Goal: Communication & Community: Answer question/provide support

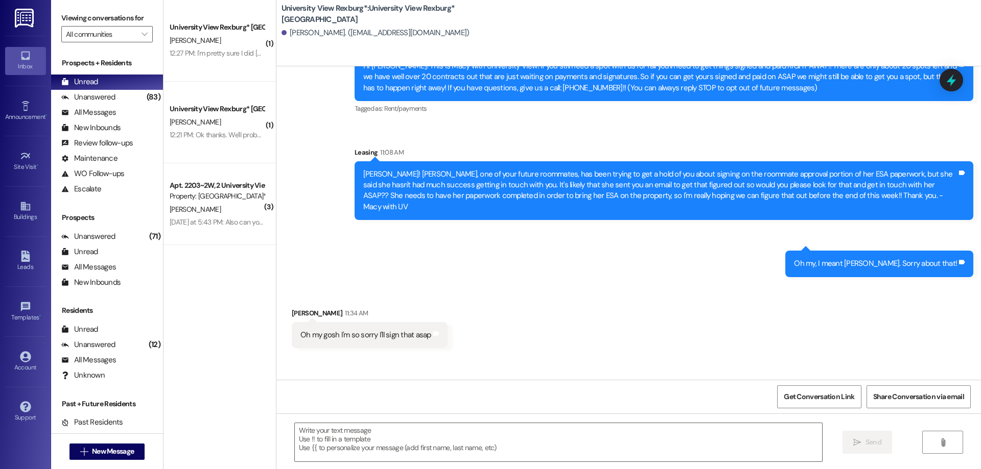
scroll to position [96, 0]
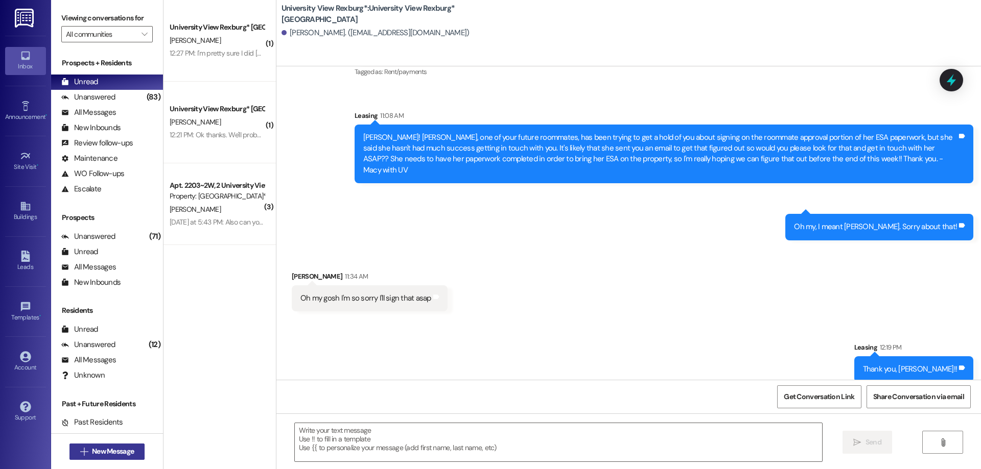
click at [92, 453] on span "New Message" at bounding box center [113, 451] width 42 height 11
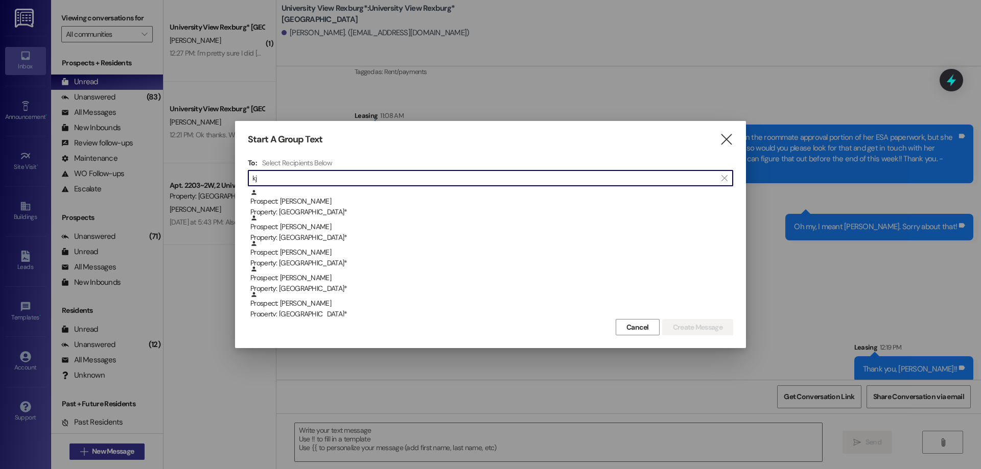
type input "k"
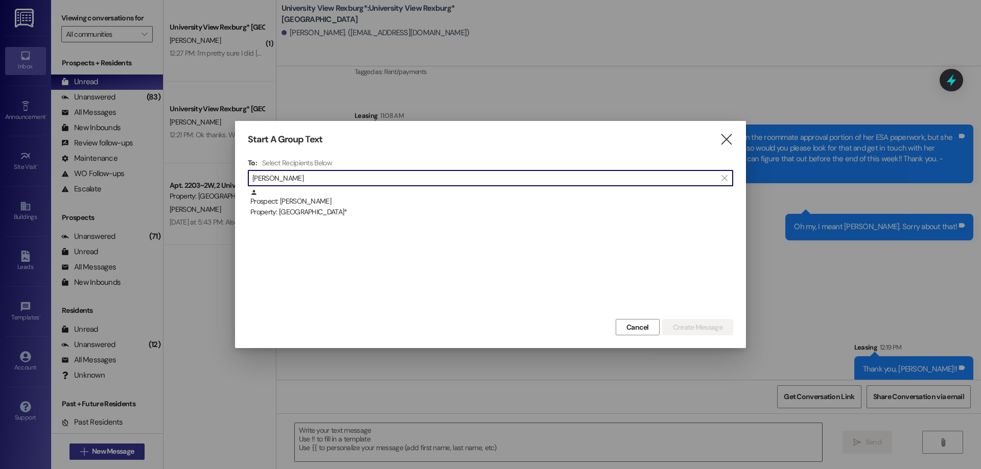
type input "[PERSON_NAME]"
drag, startPoint x: 90, startPoint y: 453, endPoint x: 261, endPoint y: 343, distance: 202.5
click at [259, 350] on div at bounding box center [490, 234] width 981 height 469
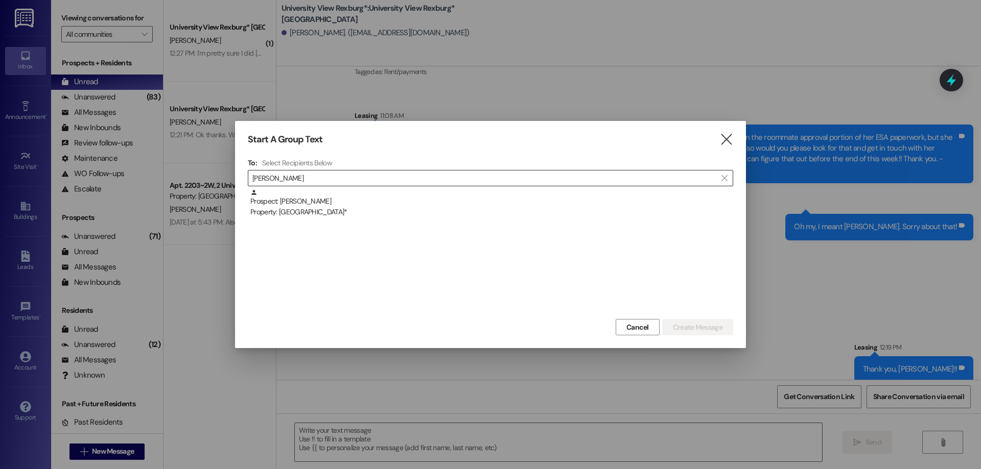
drag, startPoint x: 365, startPoint y: 200, endPoint x: 465, endPoint y: 239, distance: 107.2
click at [365, 201] on div "Prospect: [PERSON_NAME] Property: [GEOGRAPHIC_DATA]*" at bounding box center [491, 203] width 483 height 29
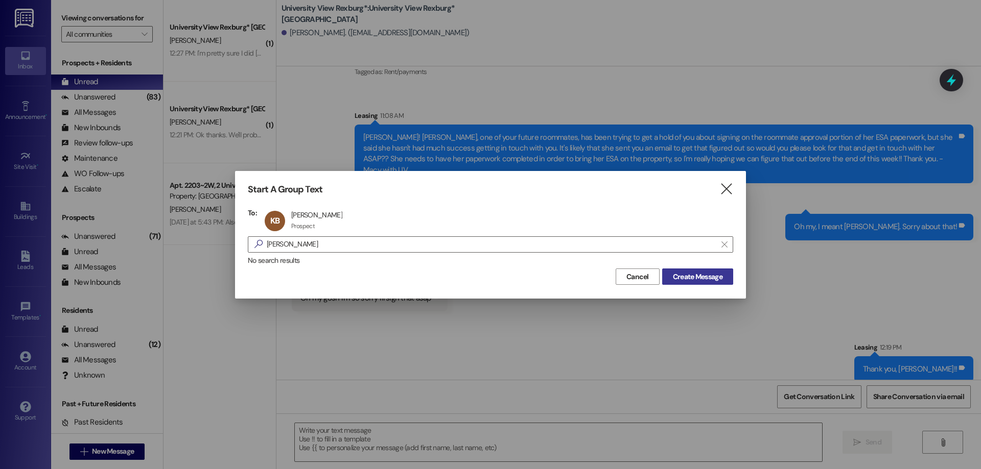
click at [714, 278] on span "Create Message" at bounding box center [698, 277] width 50 height 11
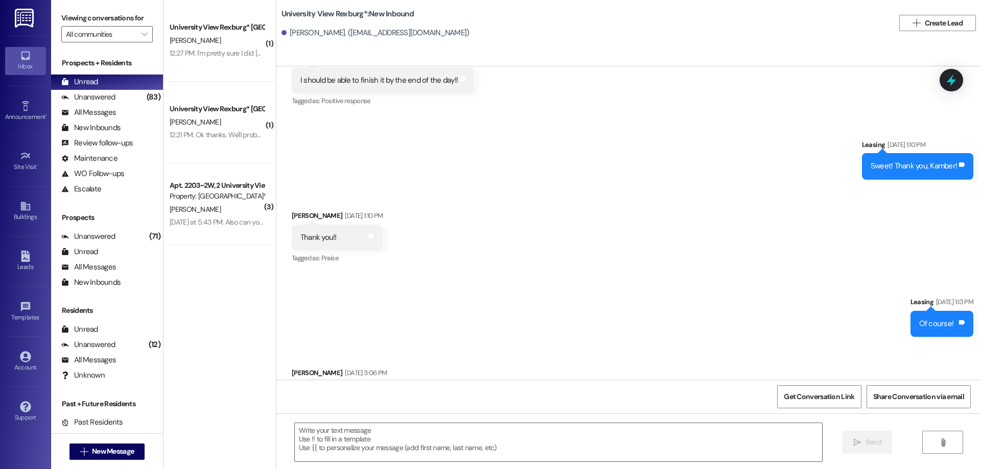
scroll to position [1251, 0]
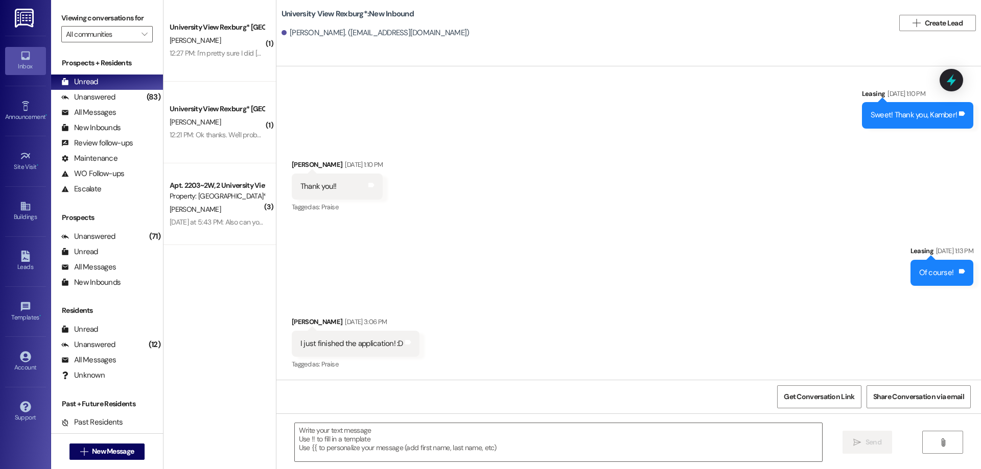
click at [116, 460] on div " New Message" at bounding box center [107, 452] width 76 height 26
click at [116, 455] on span "New Message" at bounding box center [113, 451] width 42 height 11
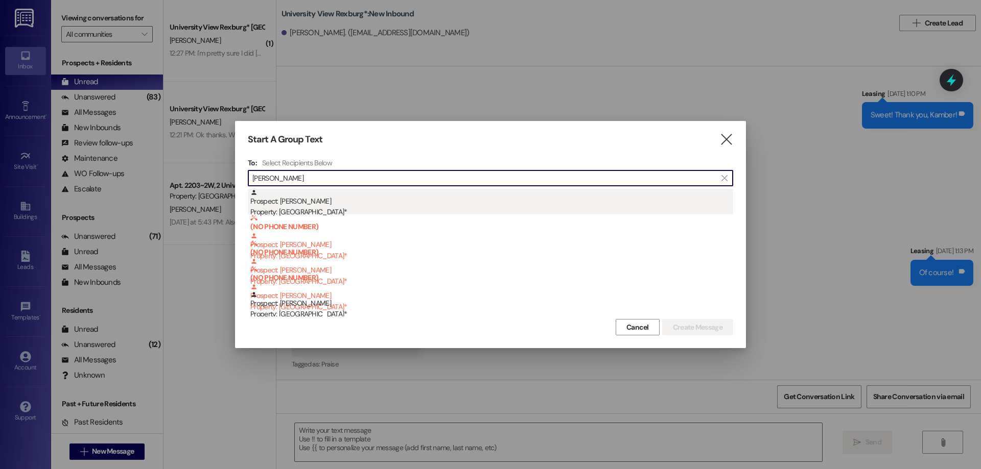
type input "[PERSON_NAME]"
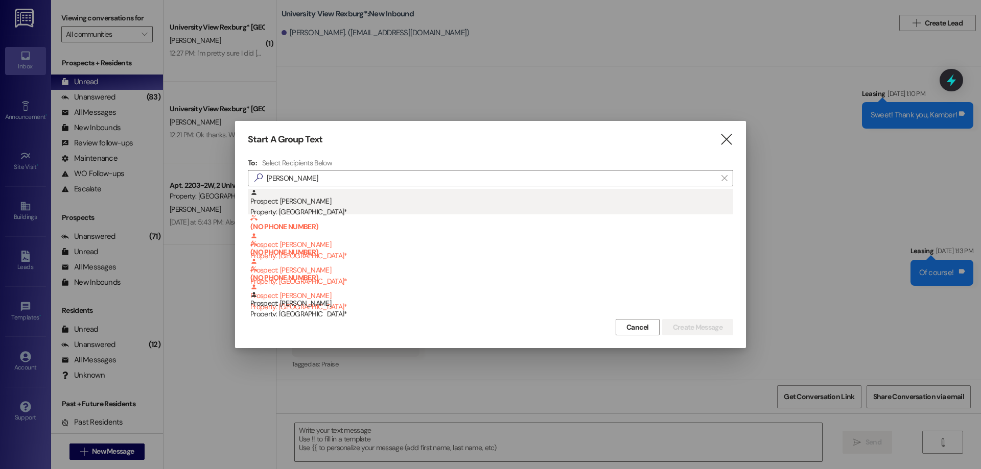
click at [374, 200] on div "Prospect: [PERSON_NAME] Property: University View Rexburg*" at bounding box center [491, 203] width 483 height 29
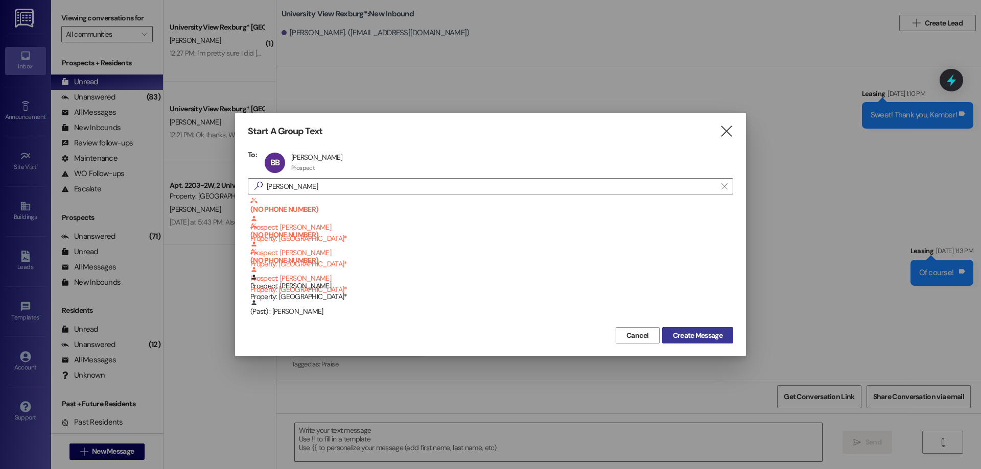
click at [702, 338] on span "Create Message" at bounding box center [698, 335] width 50 height 11
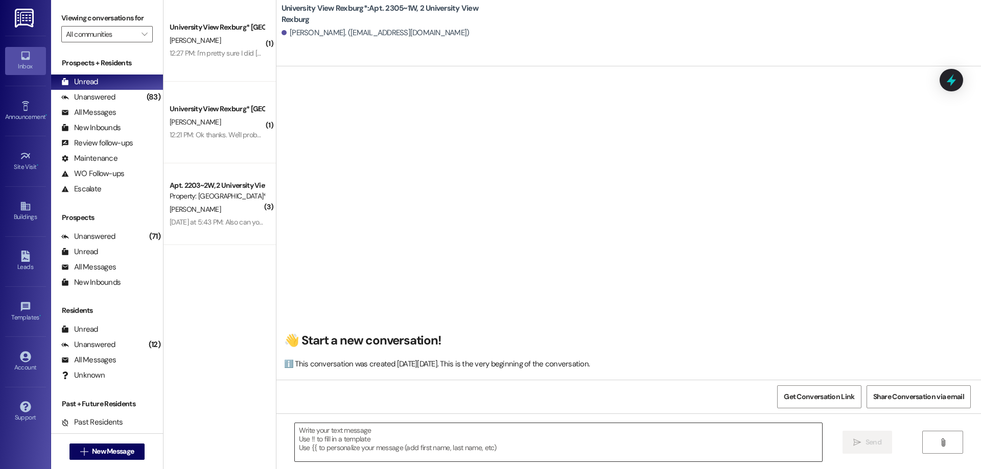
click at [382, 441] on textarea at bounding box center [558, 442] width 527 height 38
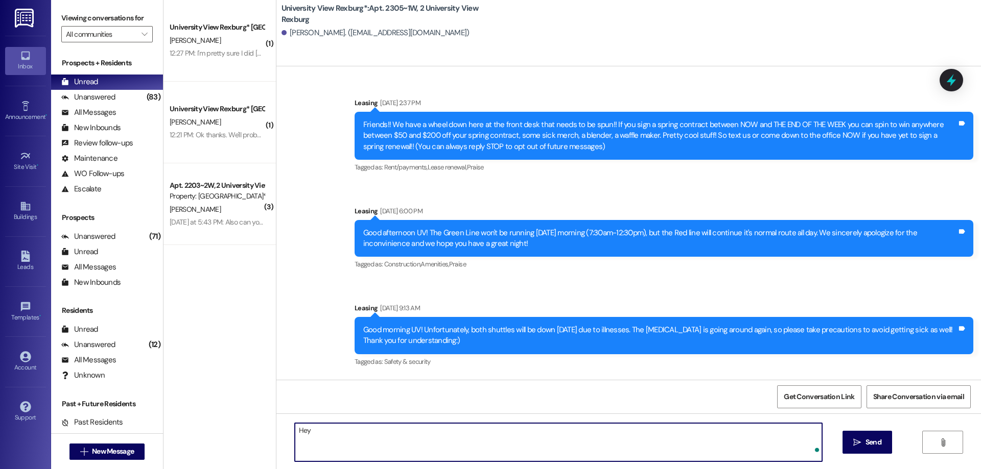
scroll to position [12683, 0]
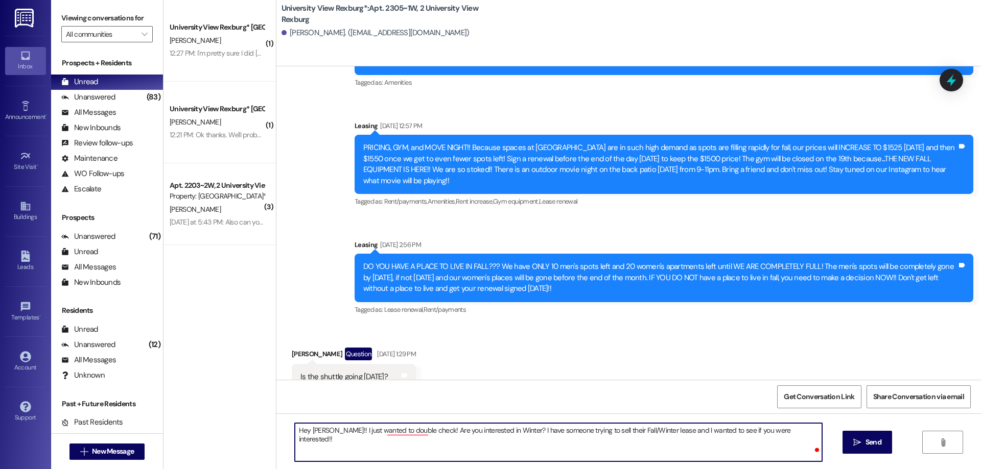
type textarea "Hey [PERSON_NAME]!! I just wanted to double check! Are you interested in Winter…"
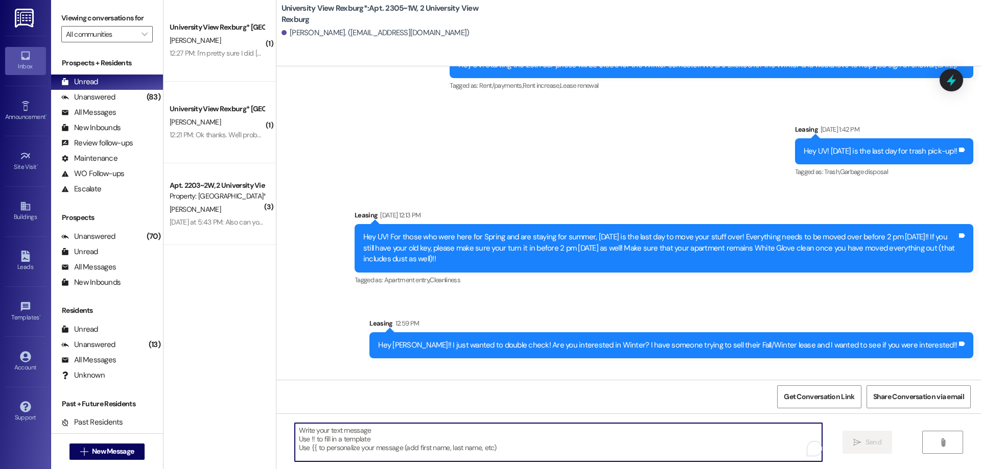
scroll to position [15622, 0]
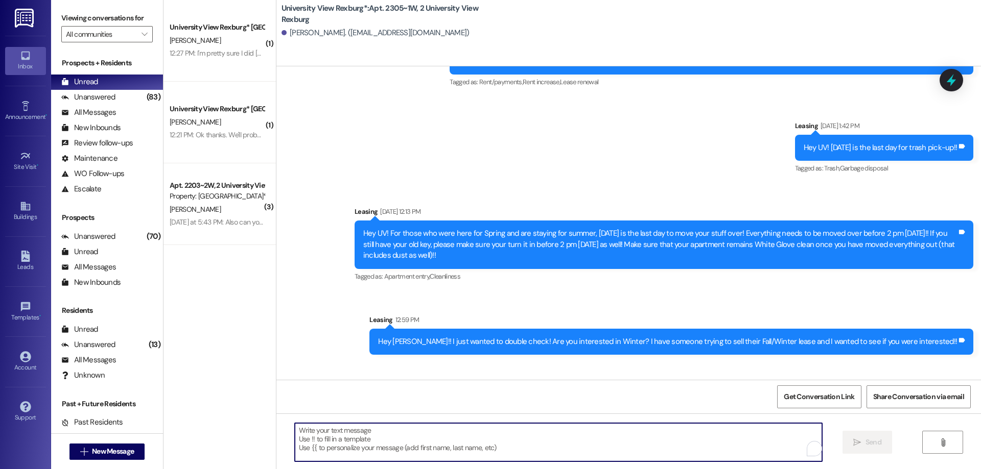
click at [351, 442] on textarea "To enrich screen reader interactions, please activate Accessibility in Grammarl…" at bounding box center [558, 442] width 527 height 38
click at [430, 444] on textarea "To enrich screen reader interactions, please activate Accessibility in Grammarl…" at bounding box center [558, 442] width 527 height 38
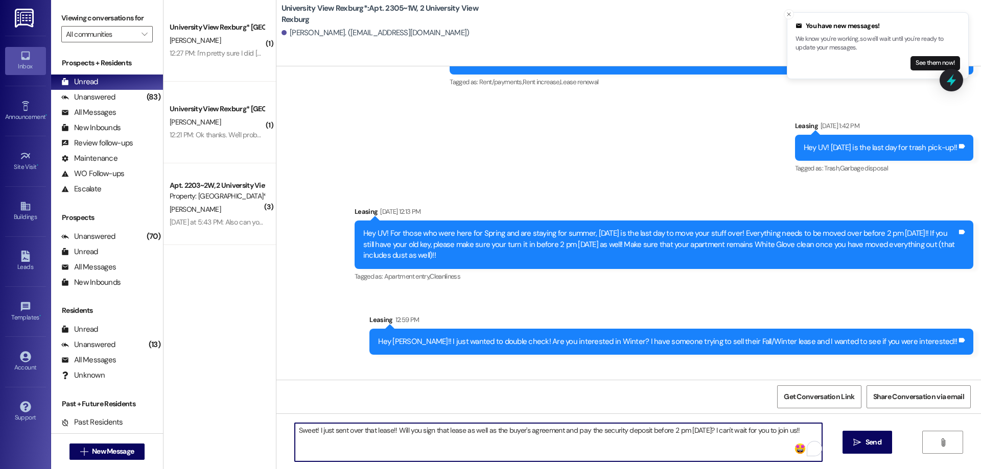
click at [704, 432] on textarea "Sweet! I just sent over that lease!! Will you sign that lease as well as the bu…" at bounding box center [558, 442] width 527 height 38
type textarea "Sweet! I just sent over that lease!! Will you sign that lease as well as the bu…"
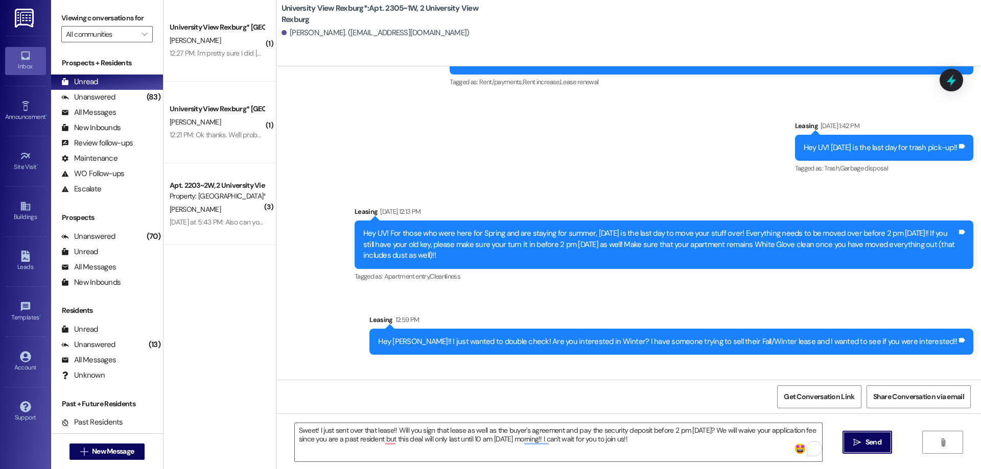
drag, startPoint x: 871, startPoint y: 444, endPoint x: 163, endPoint y: 404, distance: 709.1
click at [870, 444] on span "Send" at bounding box center [873, 442] width 16 height 11
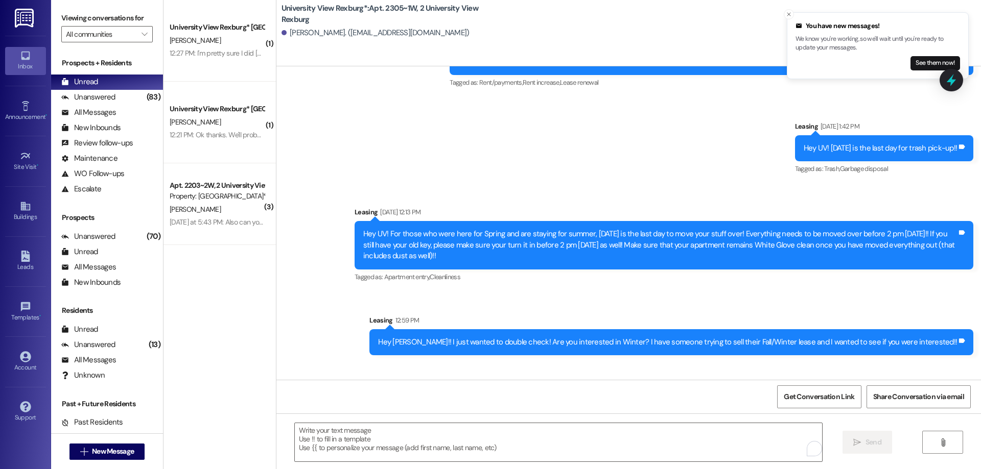
scroll to position [15704, 0]
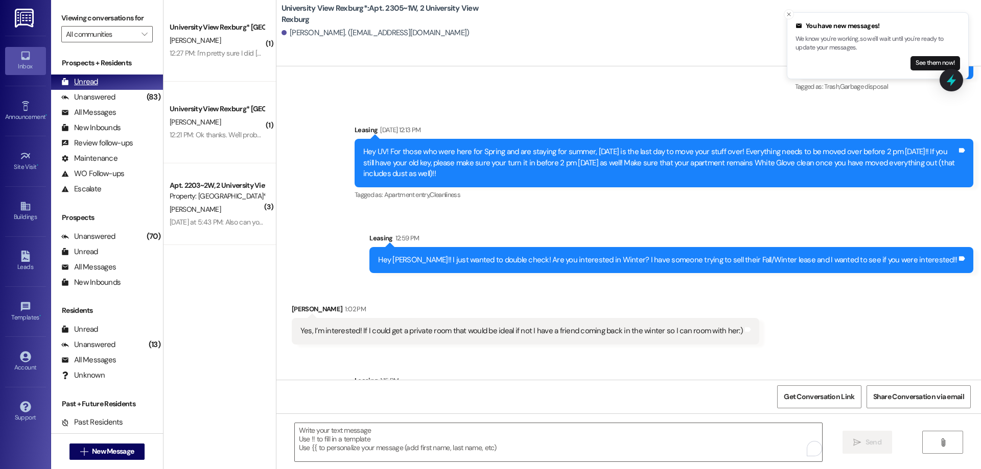
drag, startPoint x: 122, startPoint y: 94, endPoint x: 120, endPoint y: 87, distance: 6.9
click at [122, 94] on div "Unanswered (83)" at bounding box center [107, 97] width 112 height 15
click at [120, 85] on div "Unread (0)" at bounding box center [107, 82] width 112 height 15
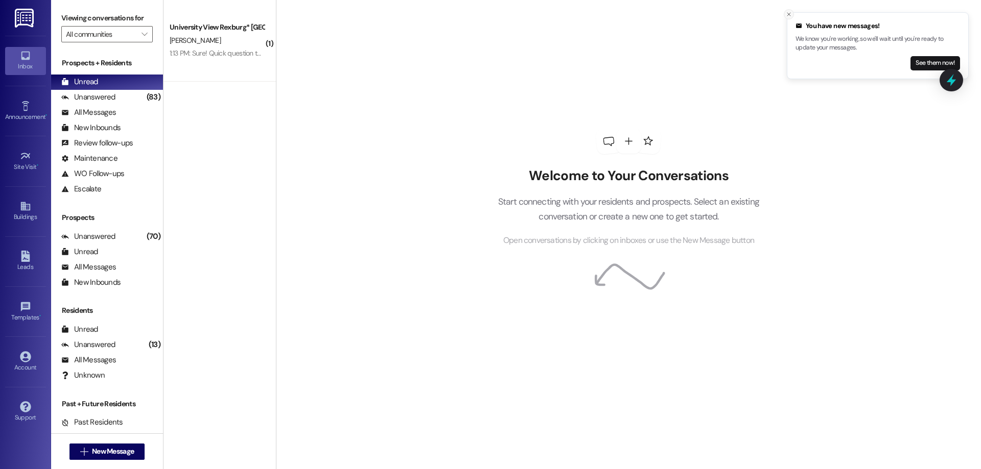
click at [789, 15] on icon "Close toast" at bounding box center [789, 14] width 6 height 6
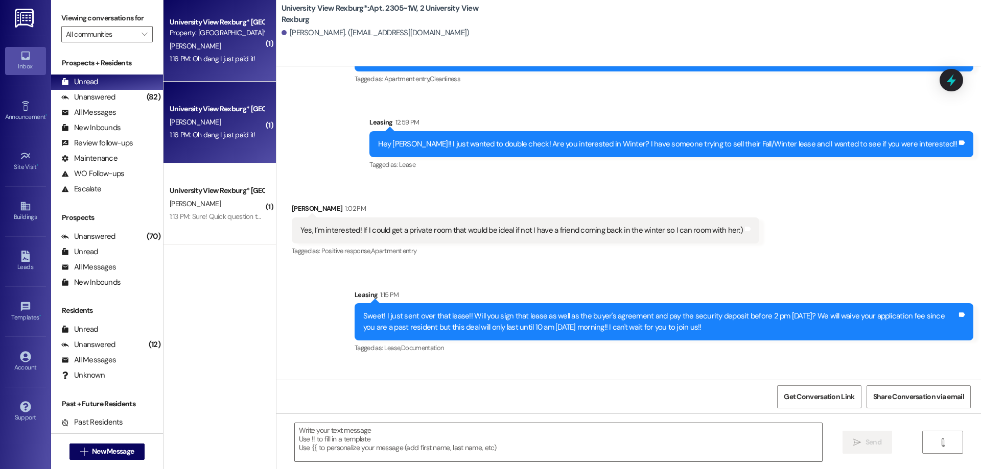
scroll to position [15820, 0]
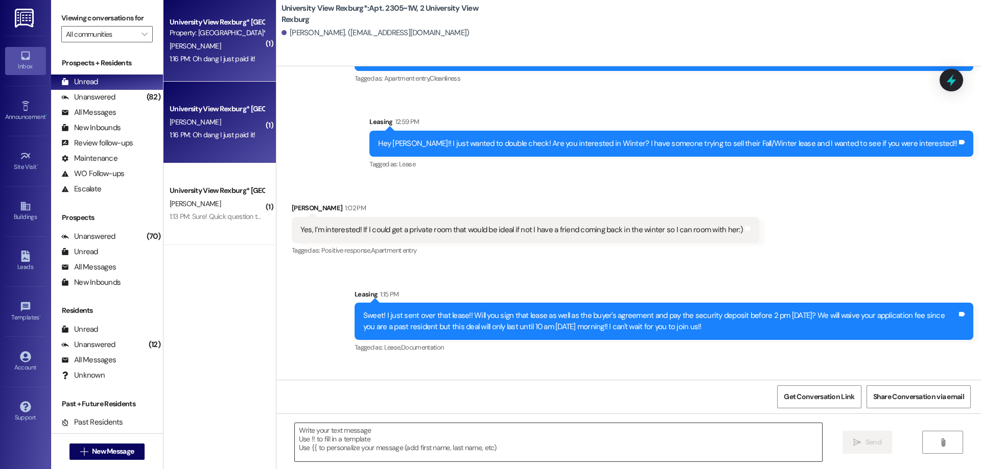
click at [373, 455] on textarea at bounding box center [558, 442] width 527 height 38
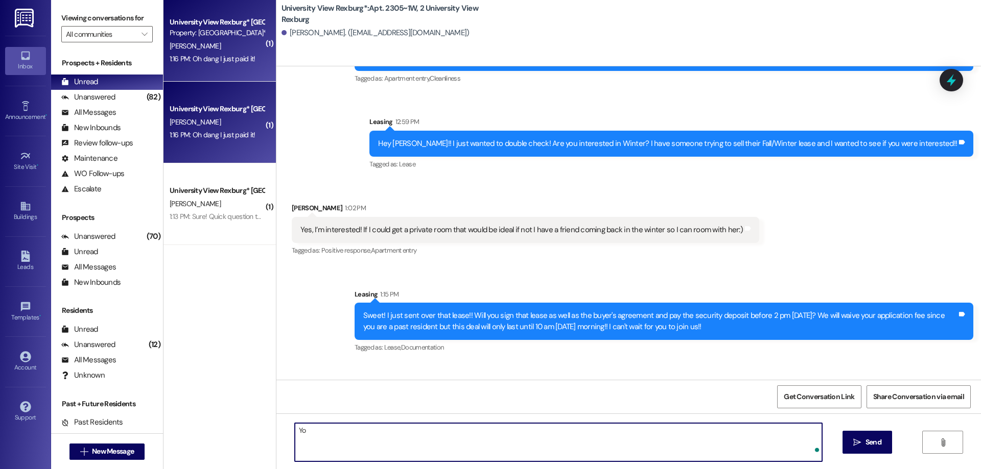
type textarea "Y"
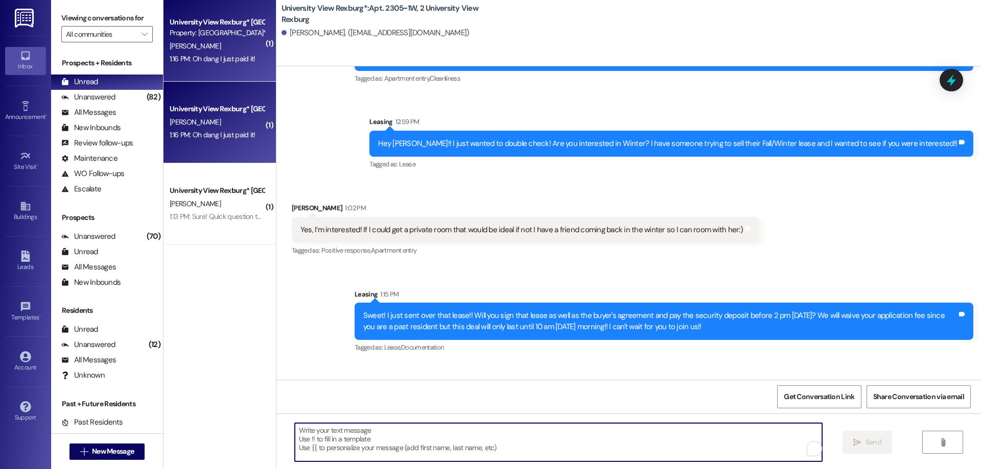
click at [332, 456] on textarea "To enrich screen reader interactions, please activate Accessibility in Grammarl…" at bounding box center [558, 442] width 527 height 38
type textarea "L"
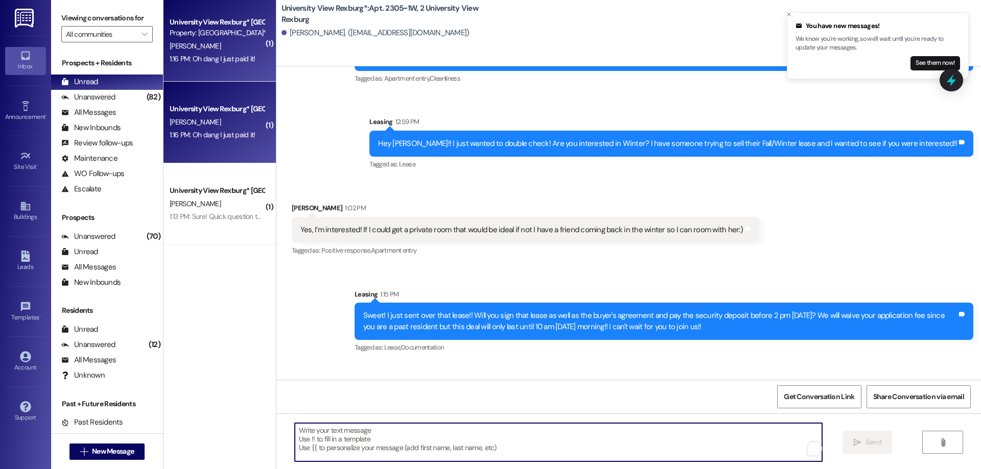
scroll to position [15820, 0]
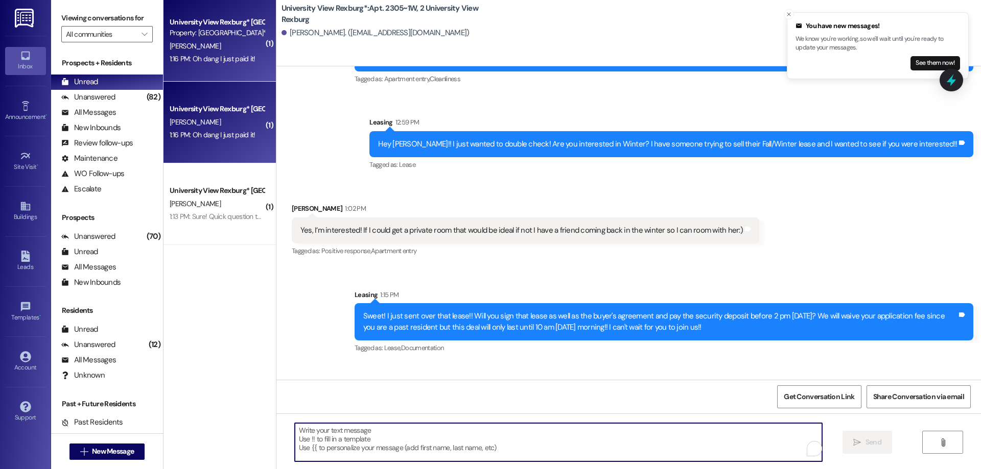
click at [332, 427] on textarea "To enrich screen reader interactions, please activate Accessibility in Grammarl…" at bounding box center [558, 442] width 527 height 38
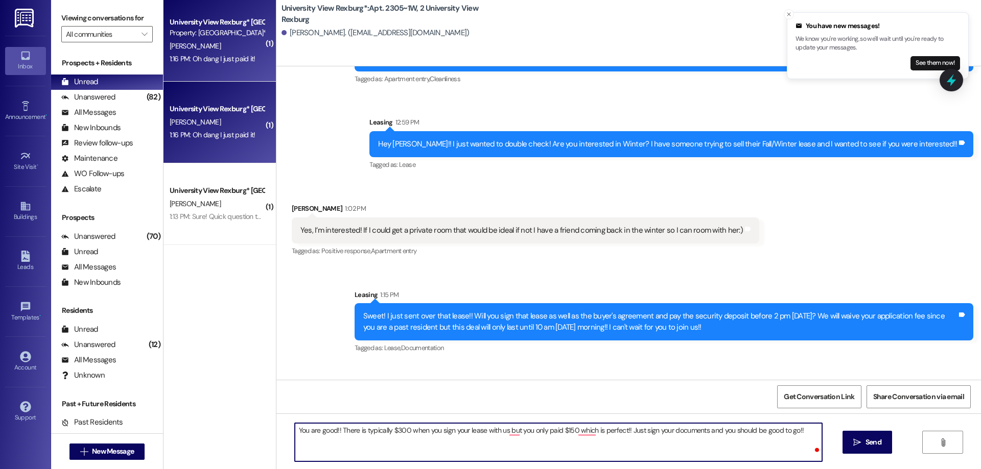
type textarea "You are good!! There is typically $300 when you sign your lease with us but you…"
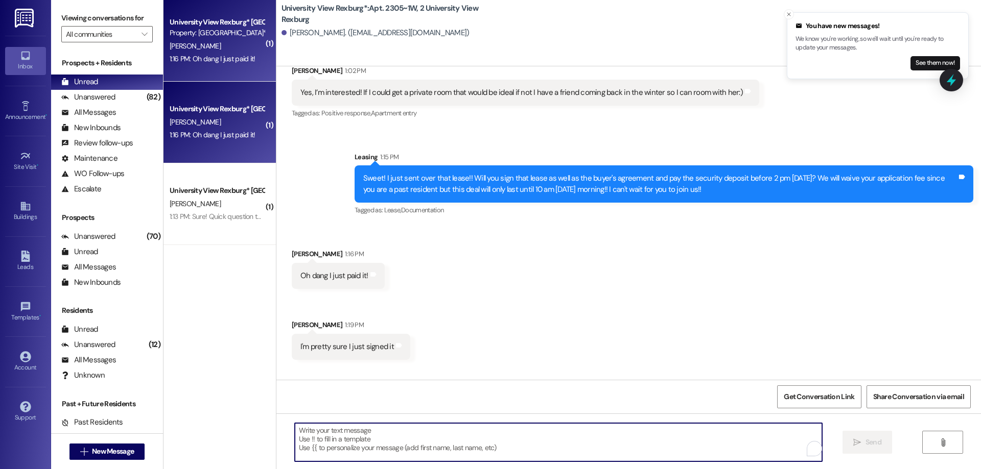
scroll to position [15963, 0]
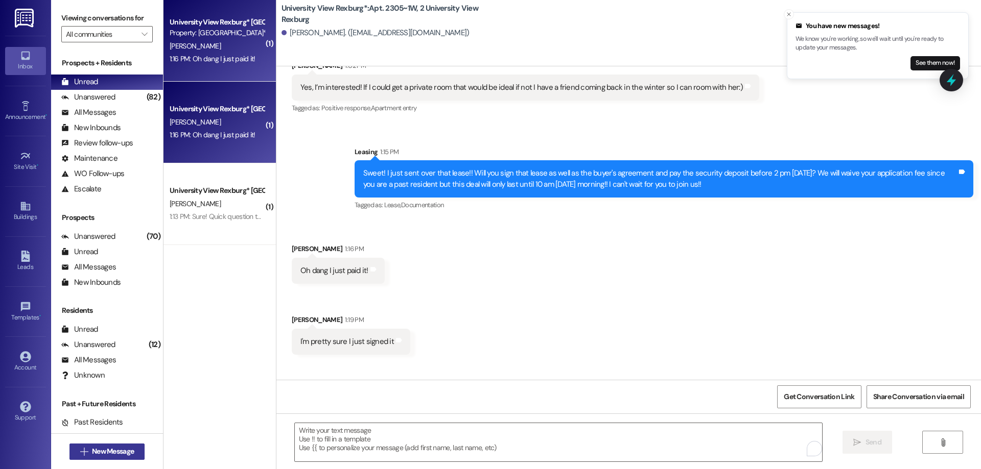
click at [90, 455] on span "New Message" at bounding box center [113, 451] width 46 height 11
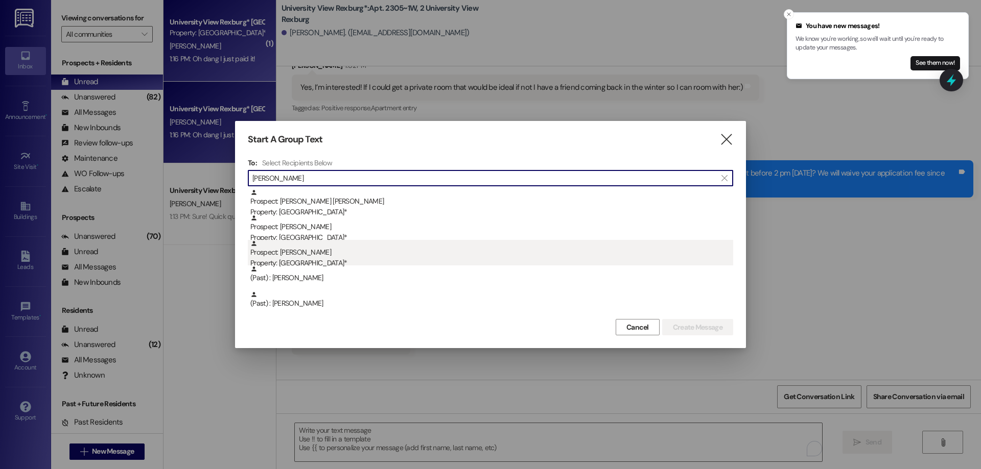
type input "[PERSON_NAME]"
click at [352, 258] on div "Property: [GEOGRAPHIC_DATA]*" at bounding box center [491, 263] width 483 height 11
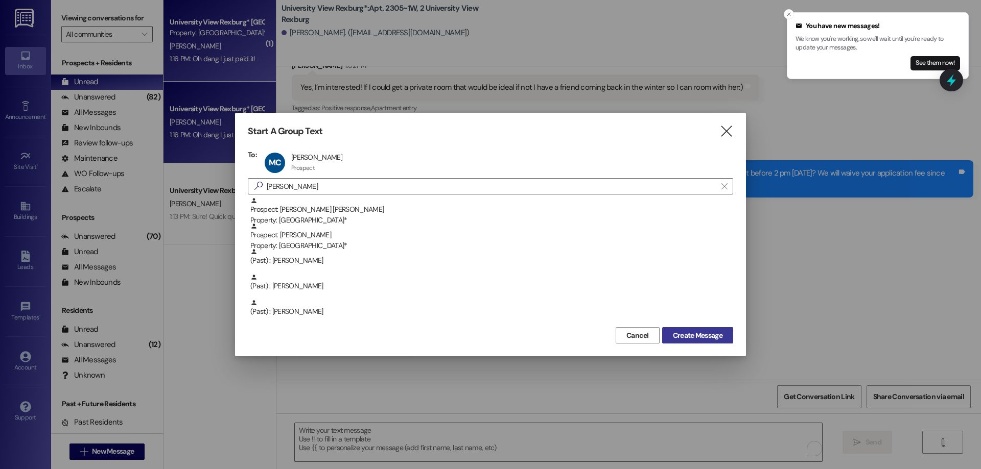
click at [690, 331] on span "Create Message" at bounding box center [698, 335] width 50 height 11
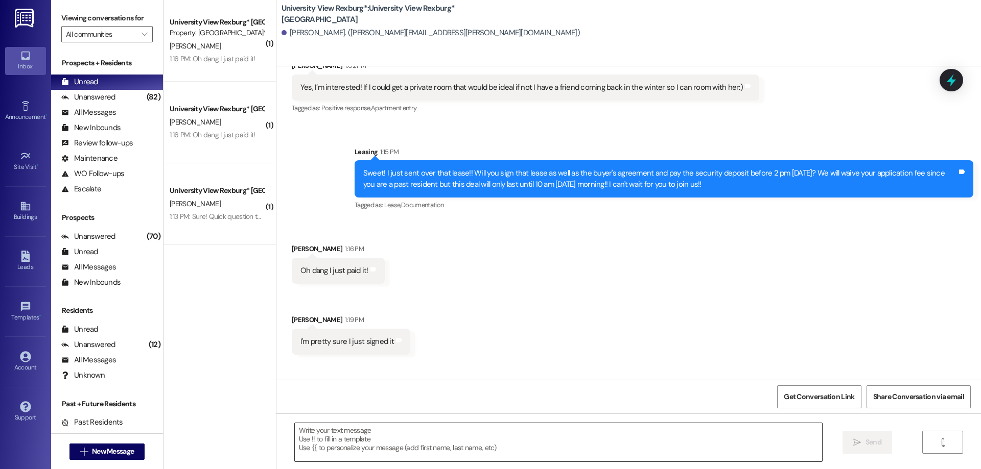
click at [367, 442] on textarea at bounding box center [558, 442] width 527 height 38
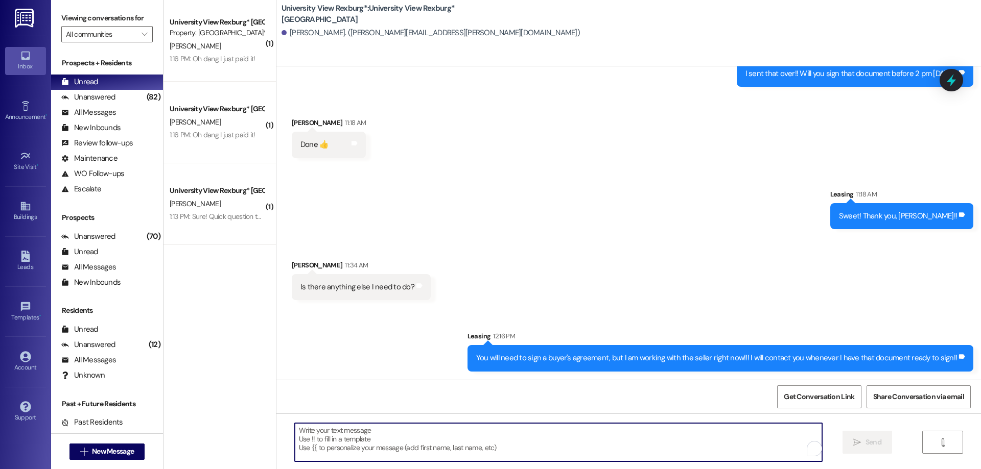
scroll to position [759, 0]
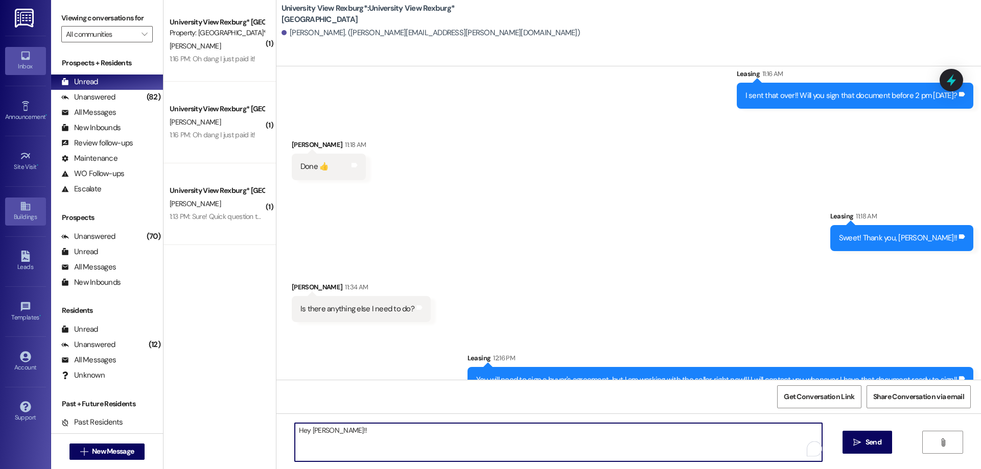
type textarea "Hey [PERSON_NAME]!!"
click at [368, 428] on textarea "Hey [PERSON_NAME]!!" at bounding box center [558, 442] width 527 height 38
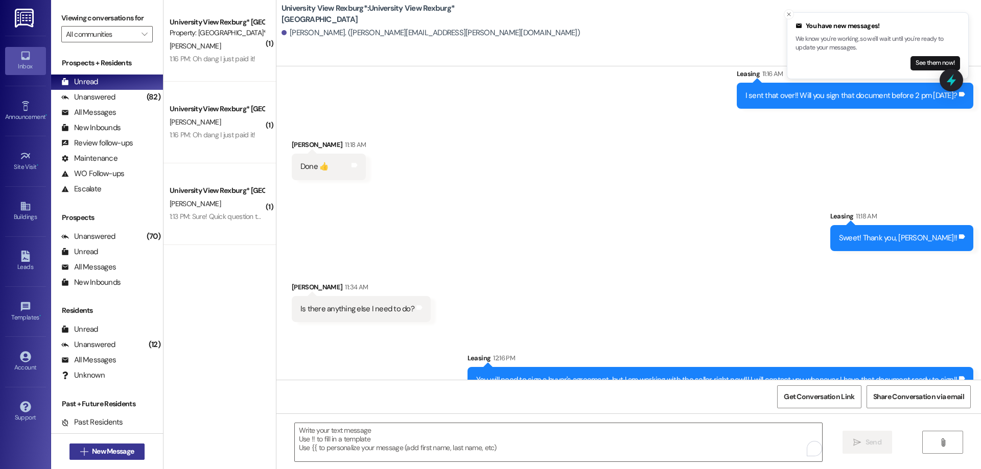
click at [126, 453] on span "New Message" at bounding box center [113, 451] width 42 height 11
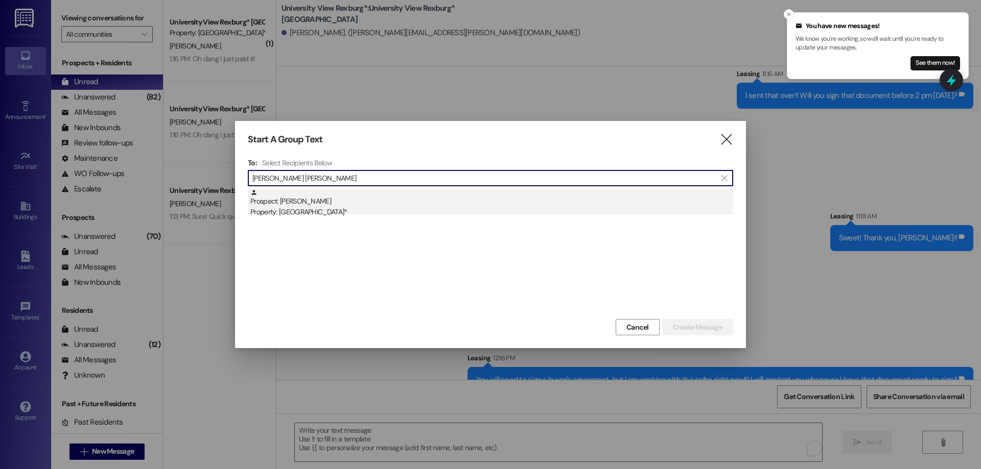
type input "[PERSON_NAME] [PERSON_NAME]"
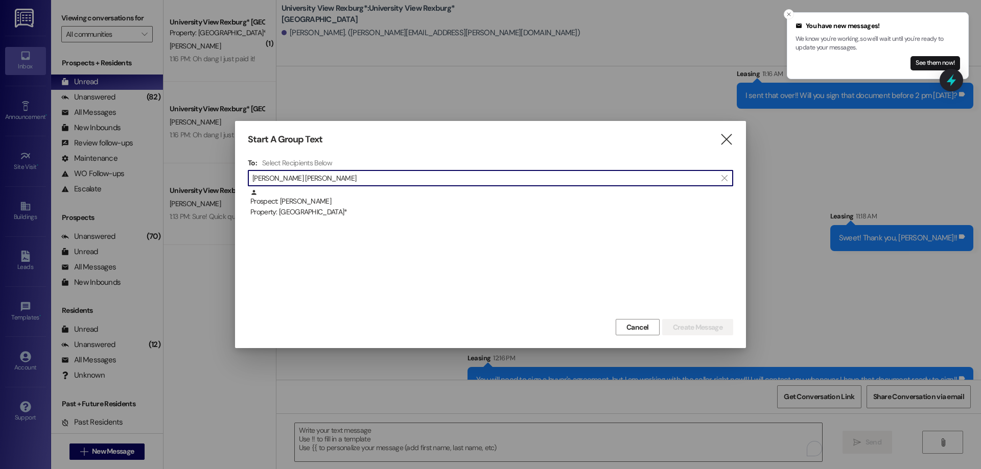
drag, startPoint x: 406, startPoint y: 203, endPoint x: 518, endPoint y: 220, distance: 113.6
click at [406, 202] on div "Prospect: [PERSON_NAME] Property: [GEOGRAPHIC_DATA]*" at bounding box center [491, 203] width 483 height 29
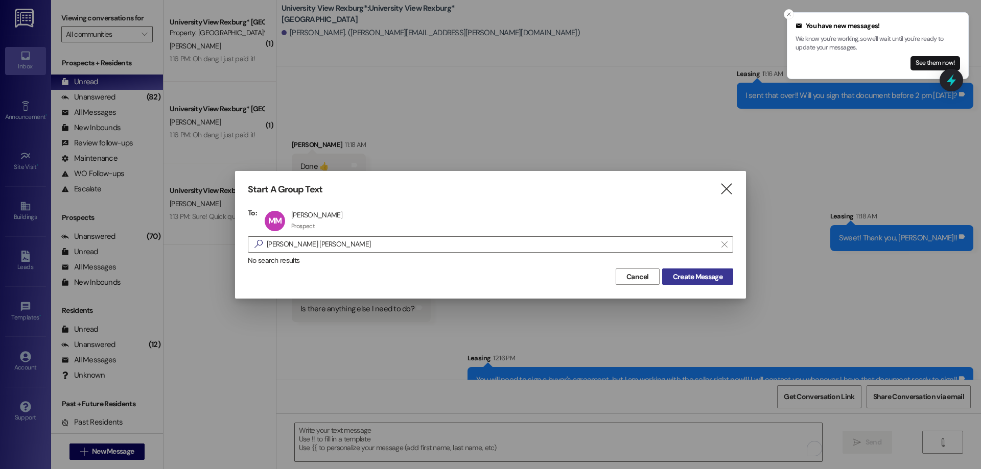
click at [710, 274] on span "Create Message" at bounding box center [698, 277] width 50 height 11
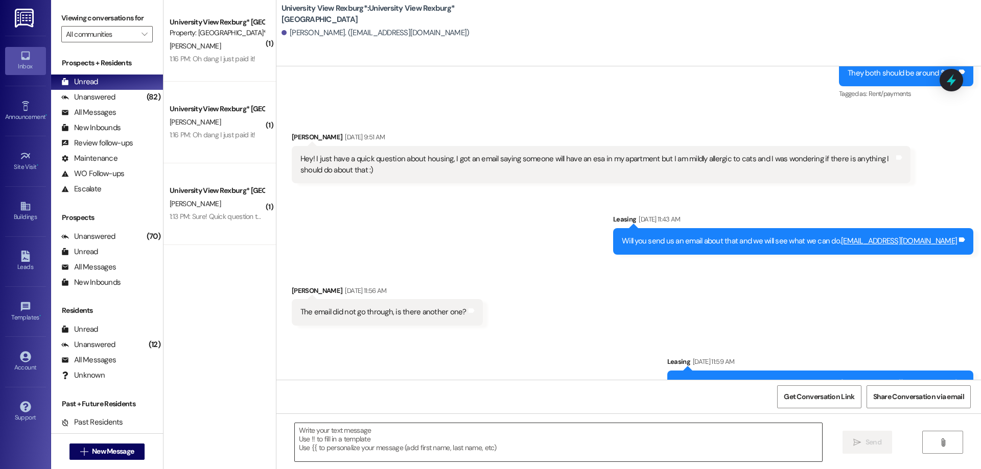
scroll to position [687, 0]
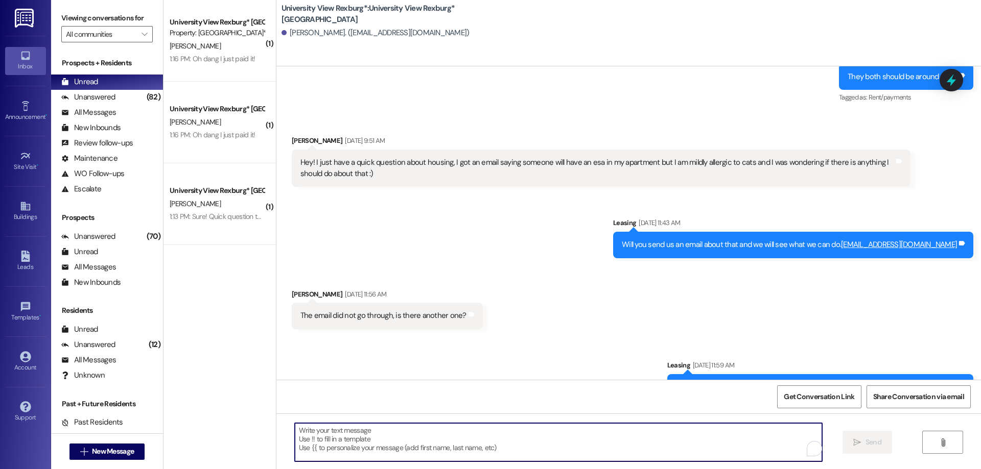
click at [411, 437] on textarea "To enrich screen reader interactions, please activate Accessibility in Grammarl…" at bounding box center [558, 442] width 527 height 38
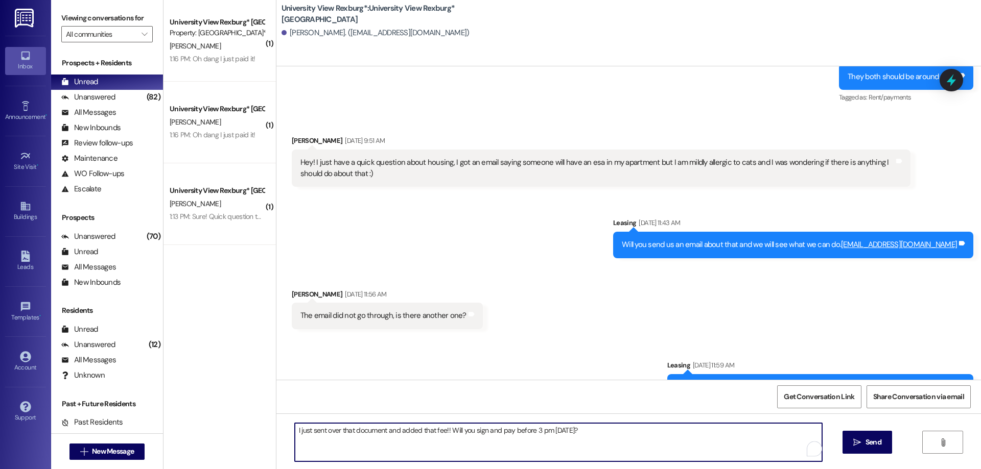
click at [295, 429] on textarea "I just sent over that document and added that fee!! Will you sign and pay befor…" at bounding box center [558, 442] width 527 height 38
type textarea "Hey [PERSON_NAME]!! This is [PERSON_NAME] with University View!! I just sent ov…"
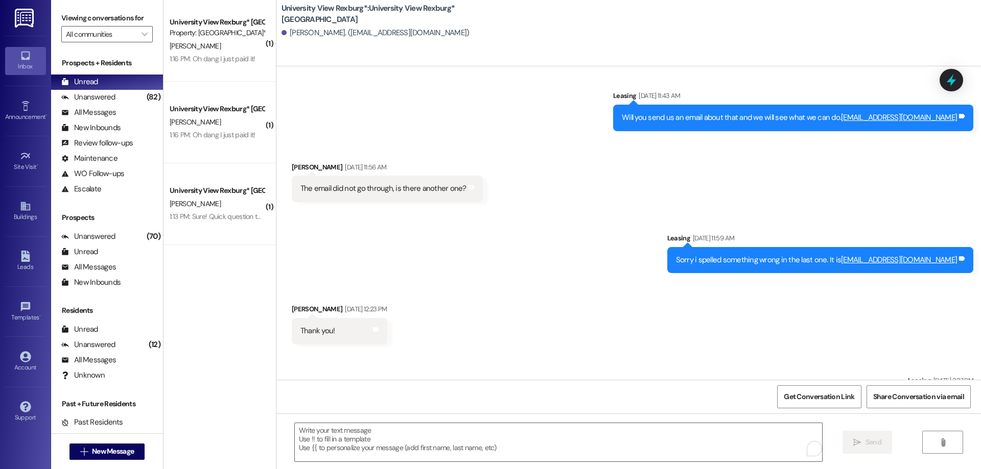
scroll to position [918, 0]
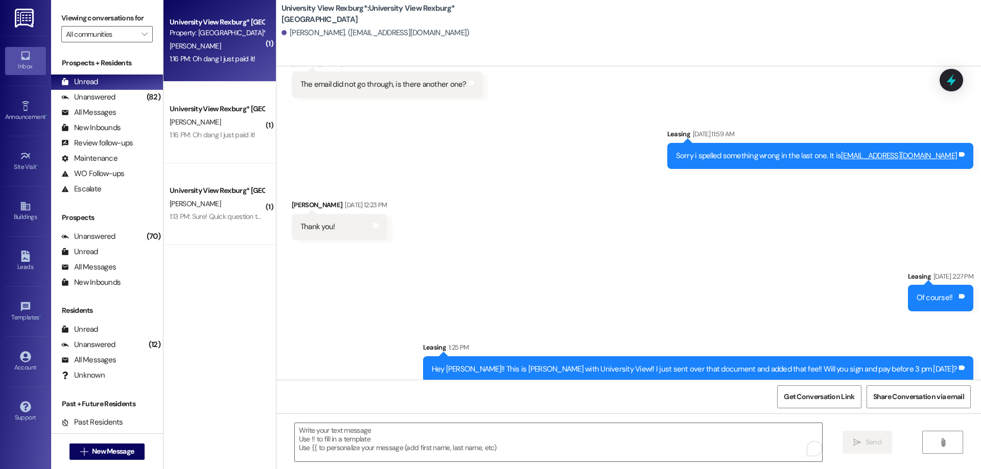
click at [220, 53] on div "1:16 PM: Oh dang I just paid it! 1:16 PM: Oh dang I just paid it!" at bounding box center [217, 59] width 97 height 13
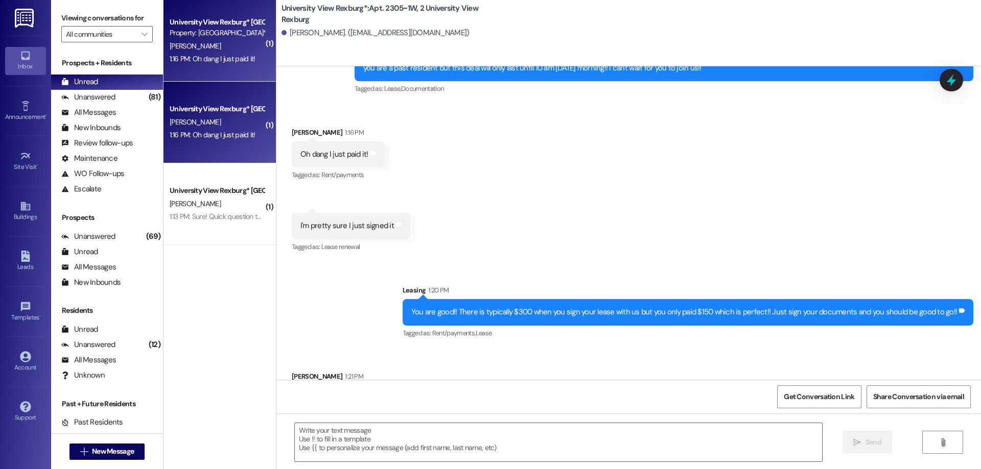
scroll to position [16080, 0]
click at [394, 441] on textarea at bounding box center [558, 442] width 527 height 38
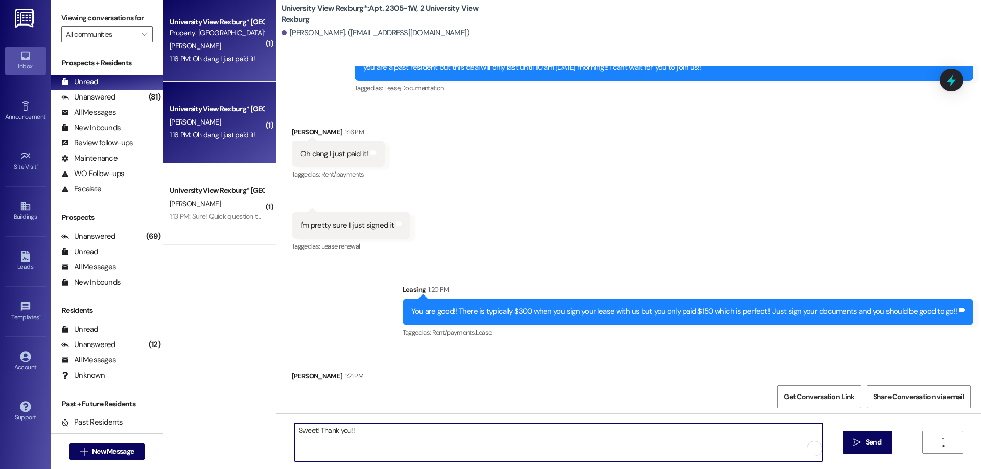
type textarea "Sweet! Thank you!!"
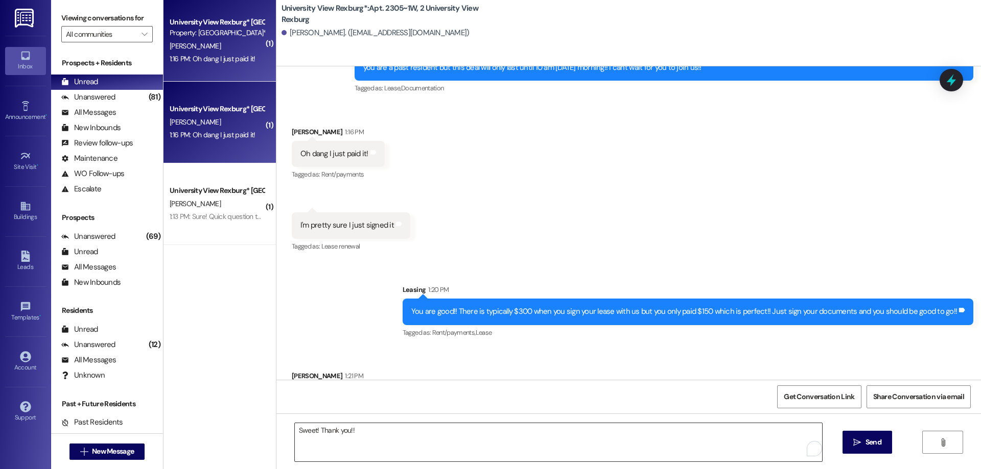
drag, startPoint x: 272, startPoint y: 489, endPoint x: 441, endPoint y: 451, distance: 173.4
click at [311, 469] on html "Inbox Go to Inbox Announcement • Send A Text Announcement Site Visit • Go to Si…" at bounding box center [490, 234] width 981 height 469
click at [588, 348] on div "Received via SMS [PERSON_NAME] 1:21 PM Oh awesome! I just signed:) Tags and not…" at bounding box center [628, 391] width 704 height 86
click at [864, 432] on button " Send" at bounding box center [867, 442] width 50 height 23
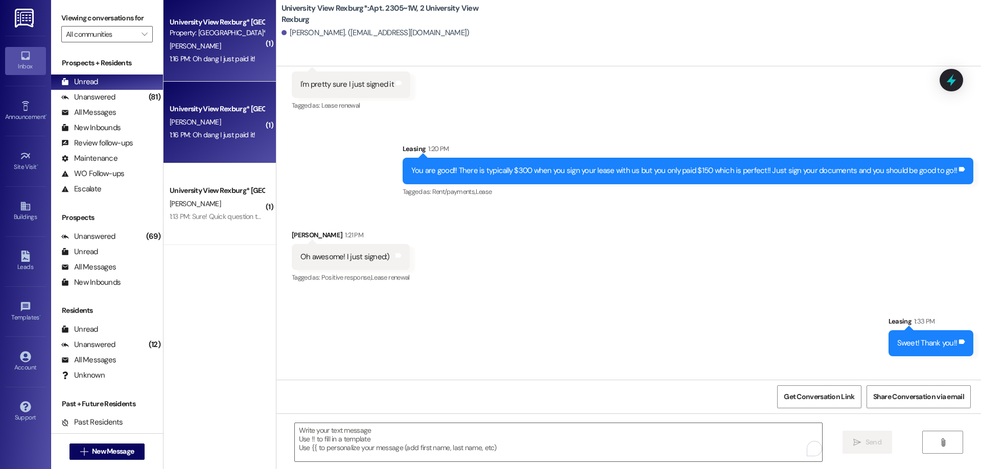
scroll to position [16221, 0]
click at [377, 442] on textarea "To enrich screen reader interactions, please activate Accessibility in Grammarl…" at bounding box center [558, 442] width 527 height 38
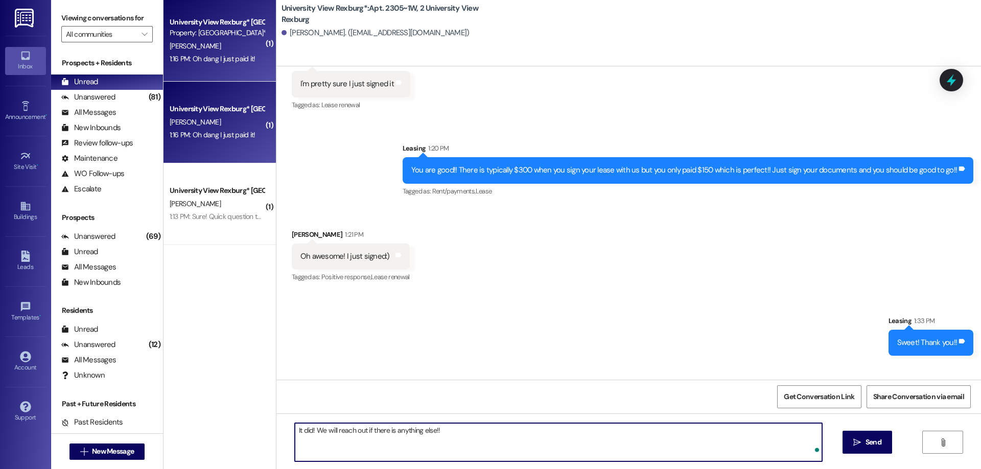
type textarea "It did! We will reach out if there is anything else!!"
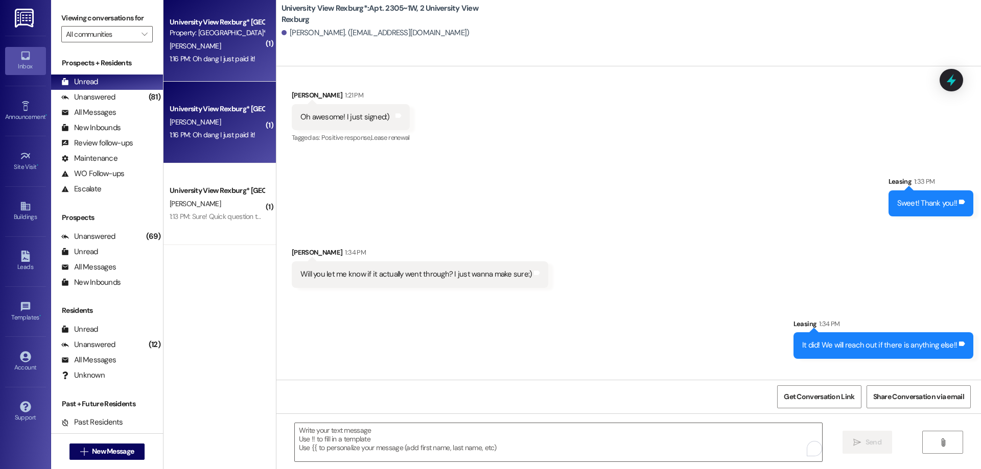
scroll to position [16364, 0]
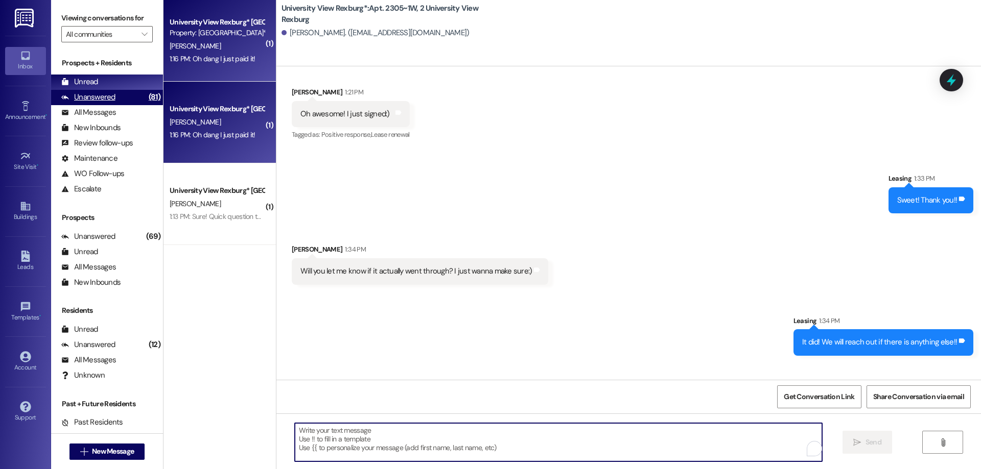
drag, startPoint x: 94, startPoint y: 98, endPoint x: 97, endPoint y: 90, distance: 8.4
click at [94, 98] on div "Unanswered" at bounding box center [88, 97] width 54 height 11
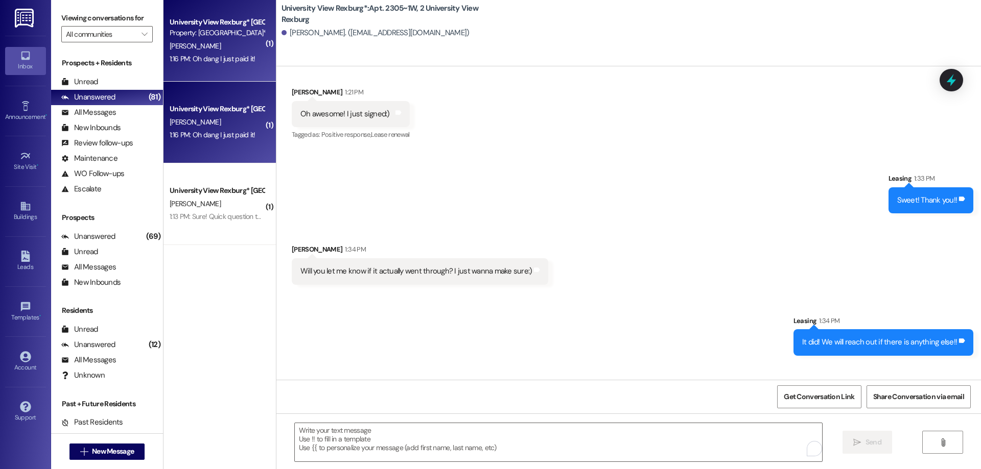
drag, startPoint x: 97, startPoint y: 87, endPoint x: 270, endPoint y: 128, distance: 177.8
click at [97, 87] on div "Unread" at bounding box center [79, 82] width 37 height 11
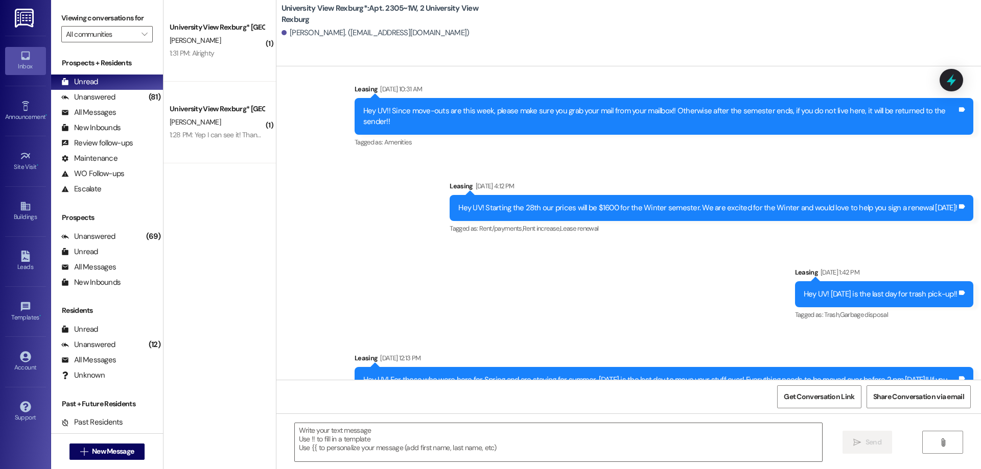
scroll to position [16396, 0]
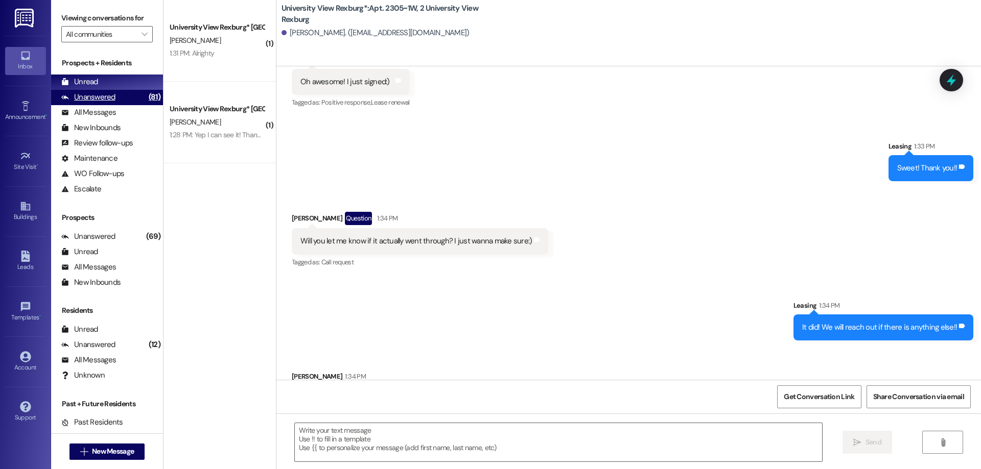
click at [117, 98] on div "Unanswered (81)" at bounding box center [107, 97] width 112 height 15
click at [110, 80] on div "Unread (0)" at bounding box center [107, 82] width 112 height 15
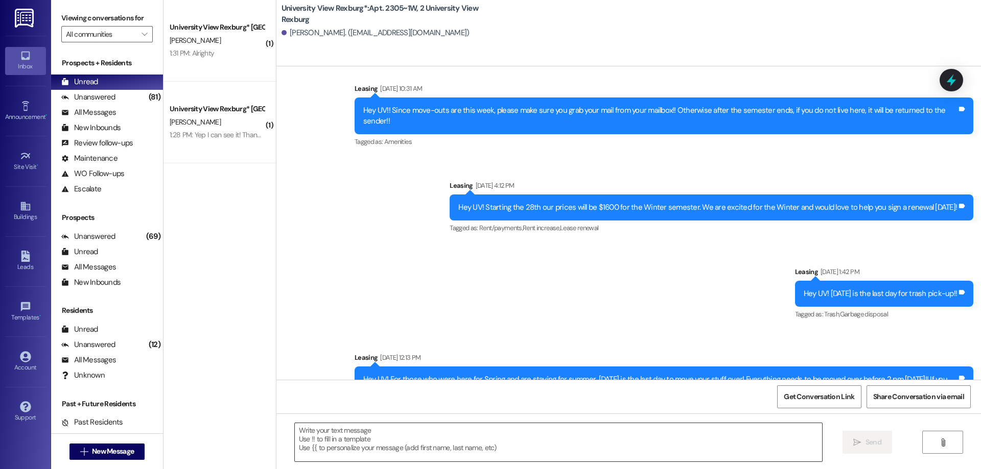
click at [390, 448] on textarea at bounding box center [558, 442] width 527 height 38
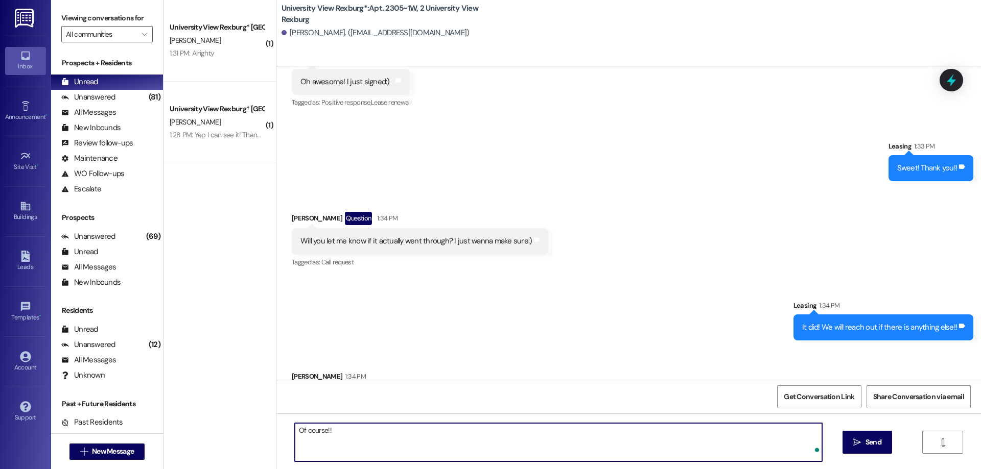
type textarea "Of course!!"
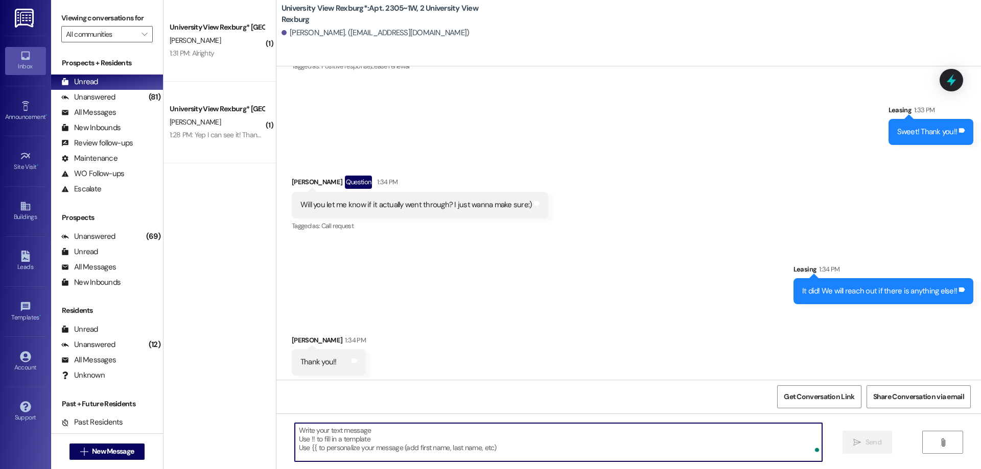
scroll to position [16467, 0]
